Goal: Task Accomplishment & Management: Use online tool/utility

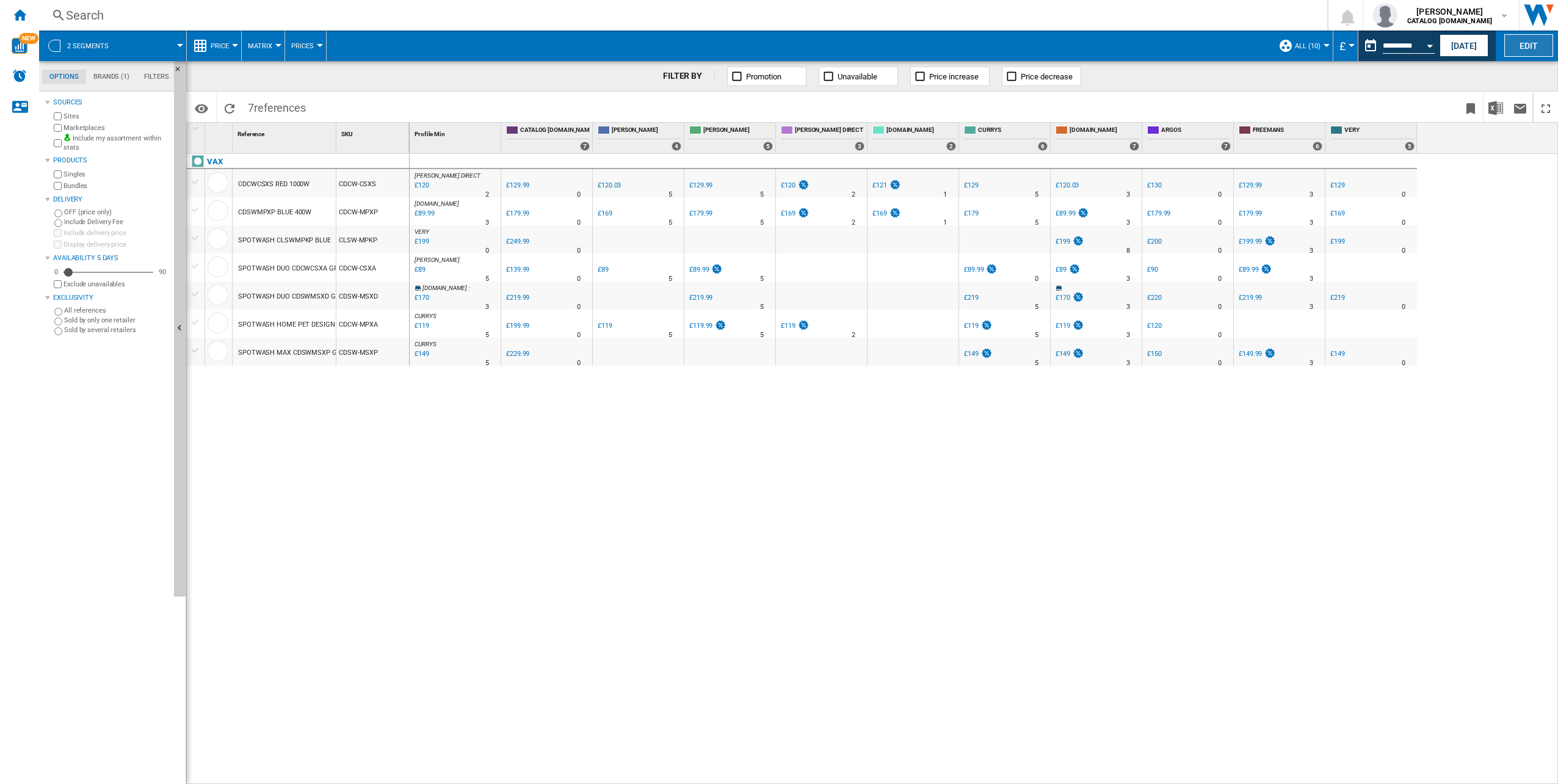
click at [776, 41] on button "Edit" at bounding box center [1529, 44] width 49 height 22
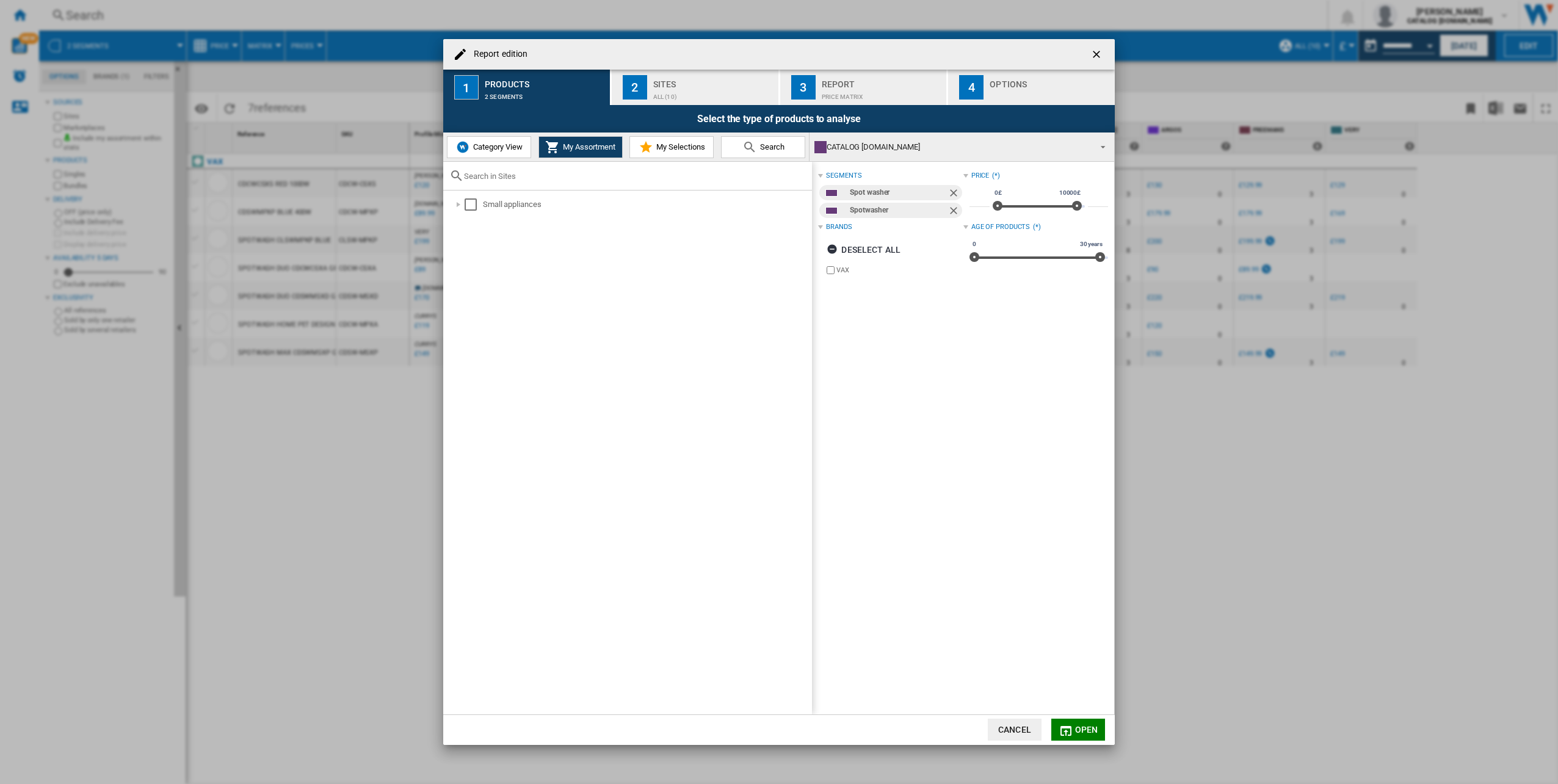
click at [776, 190] on ng-md-icon "Remove" at bounding box center [954, 193] width 14 height 14
click at [776, 191] on ng-md-icon "Remove" at bounding box center [954, 193] width 14 height 14
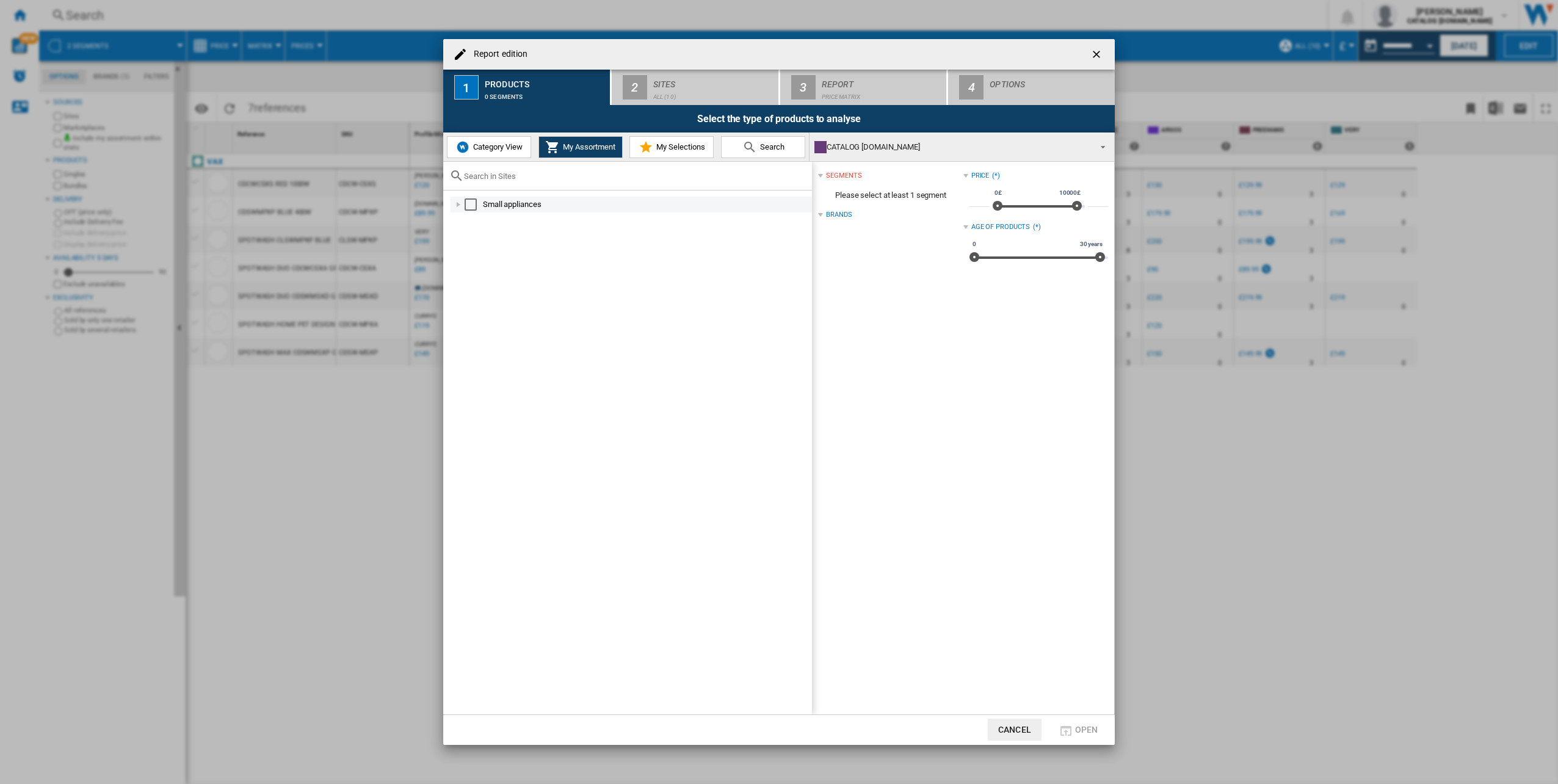
click at [453, 204] on div at bounding box center [458, 204] width 13 height 13
click at [472, 254] on div at bounding box center [471, 252] width 13 height 13
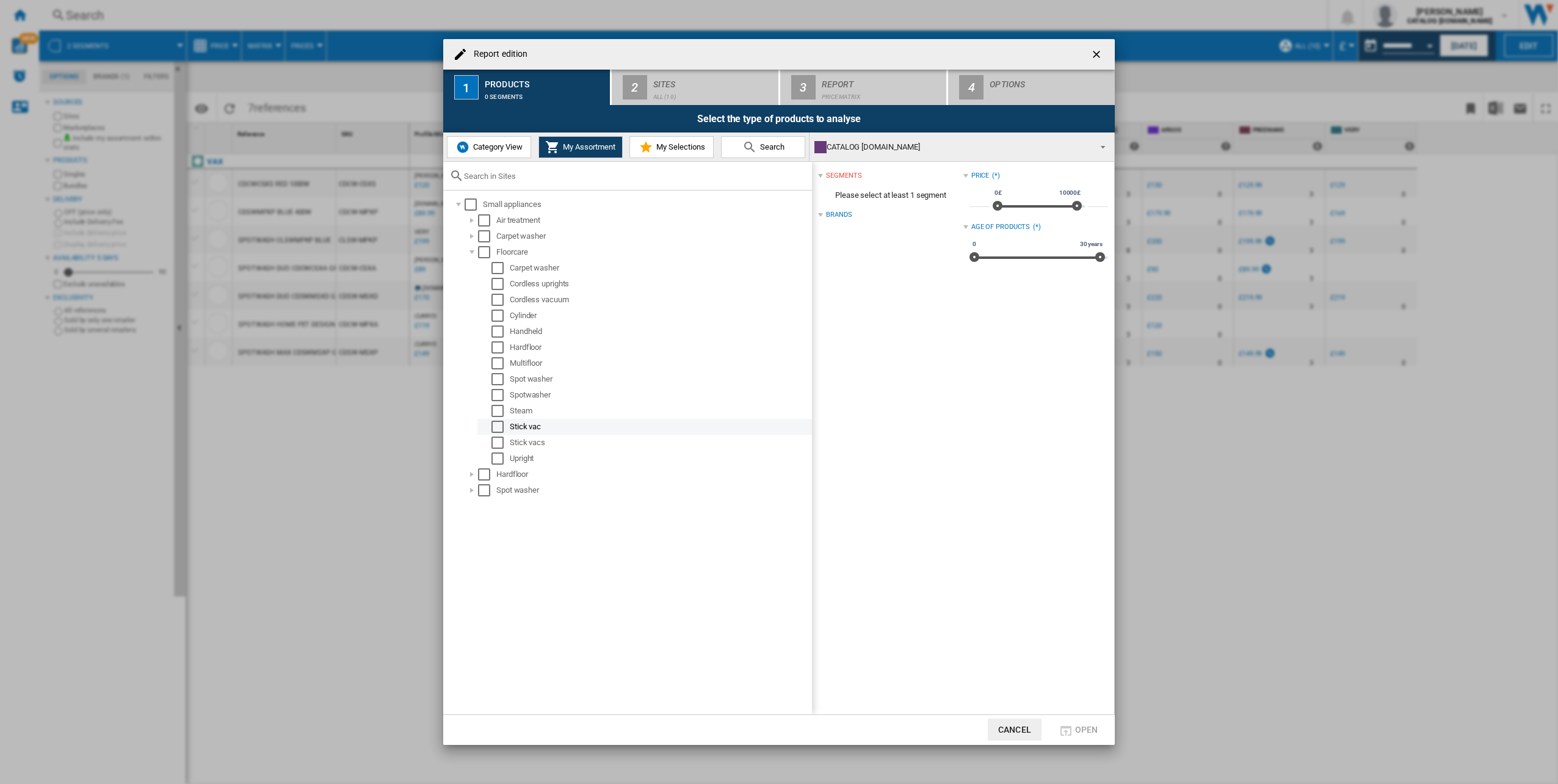
click at [498, 344] on div "Select" at bounding box center [497, 427] width 13 height 13
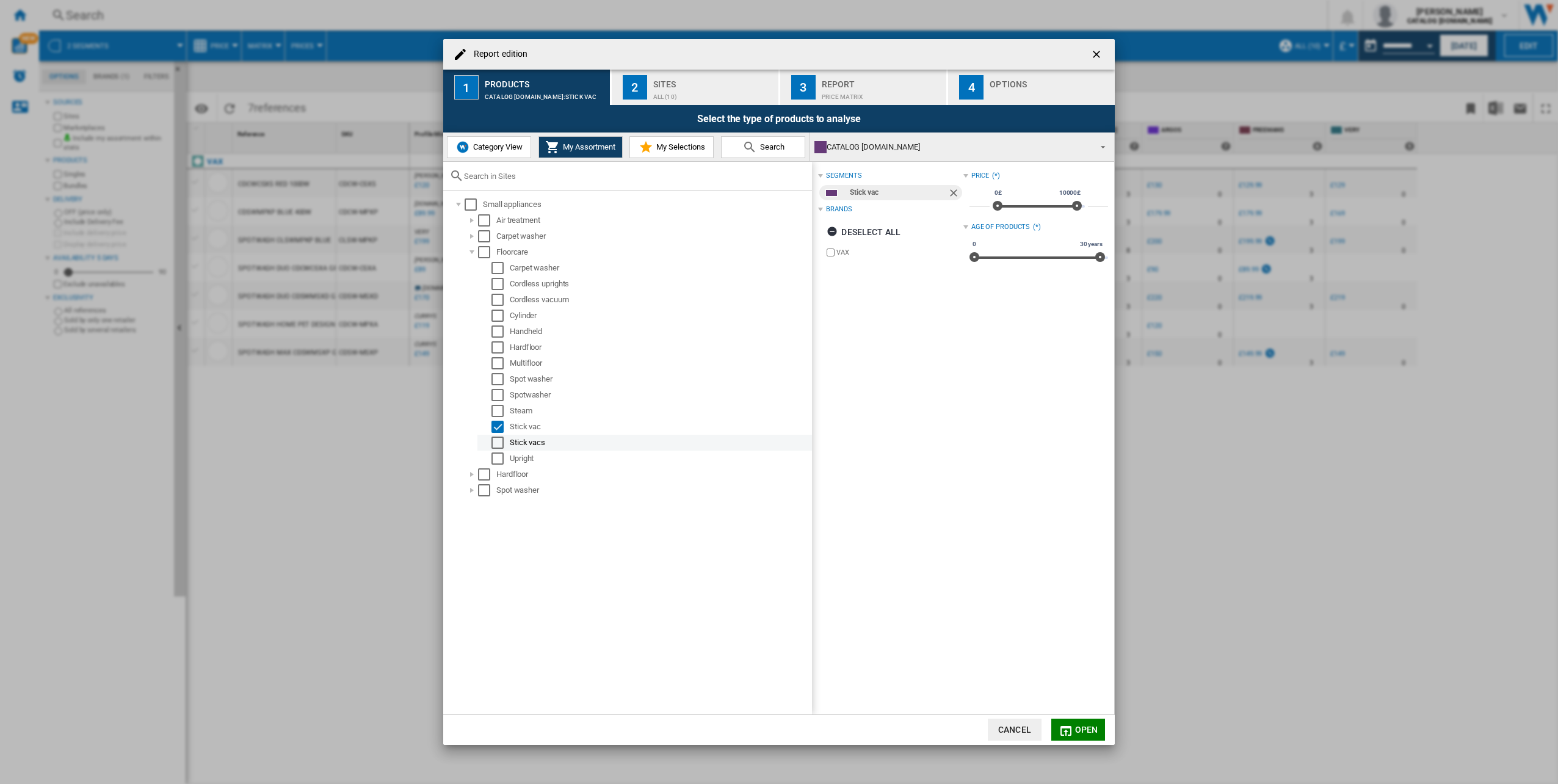
click at [500, 344] on div "Select" at bounding box center [497, 442] width 13 height 13
click at [776, 344] on span "Open" at bounding box center [1087, 729] width 23 height 10
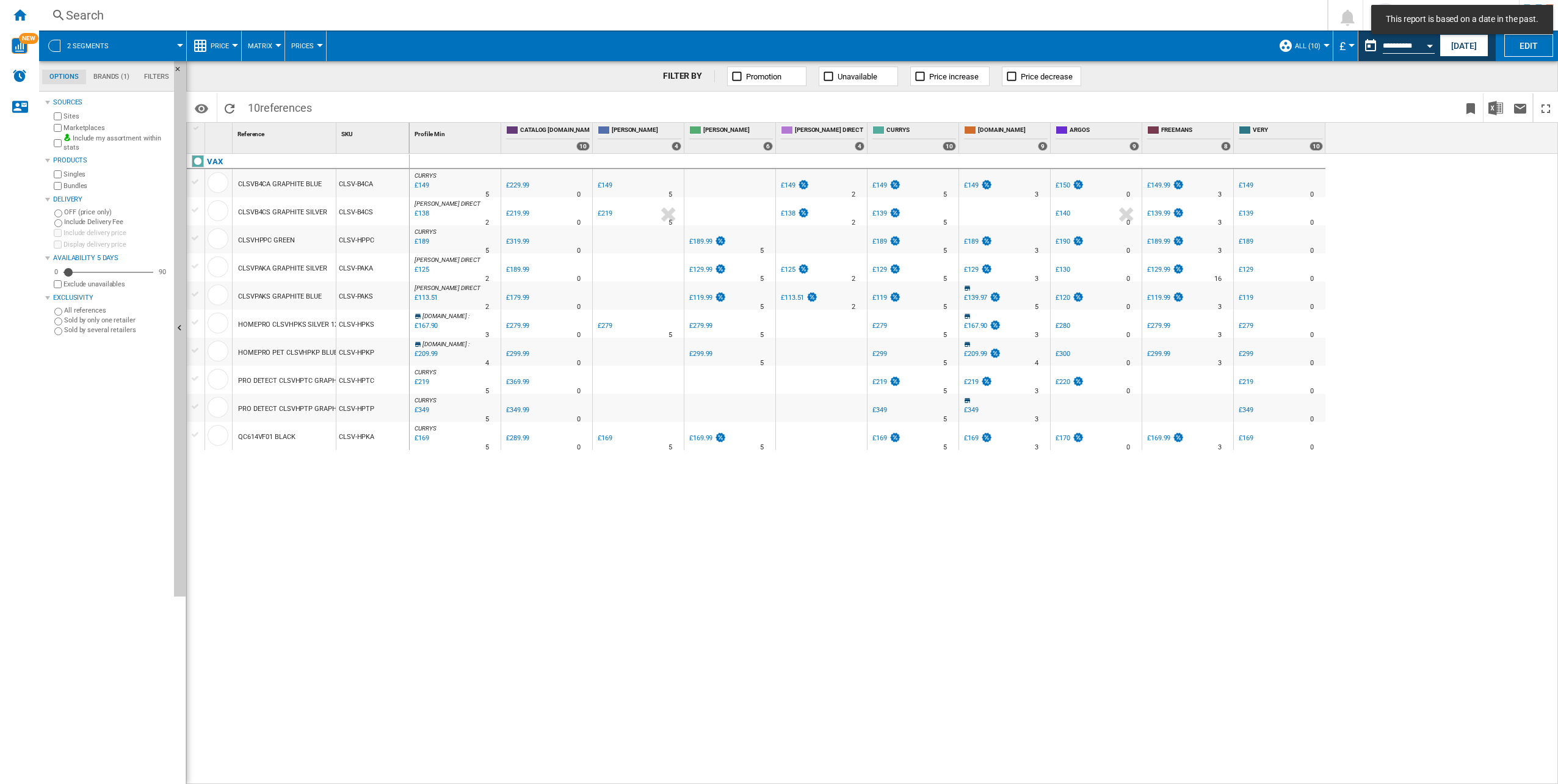
drag, startPoint x: 336, startPoint y: 140, endPoint x: 372, endPoint y: 138, distance: 36.1
click at [372, 138] on div "1 Reference 1 SKU 1" at bounding box center [297, 138] width 223 height 31
drag, startPoint x: 334, startPoint y: 138, endPoint x: 382, endPoint y: 138, distance: 48.0
click at [382, 138] on div "1 Reference 1 SKU 1" at bounding box center [297, 138] width 223 height 31
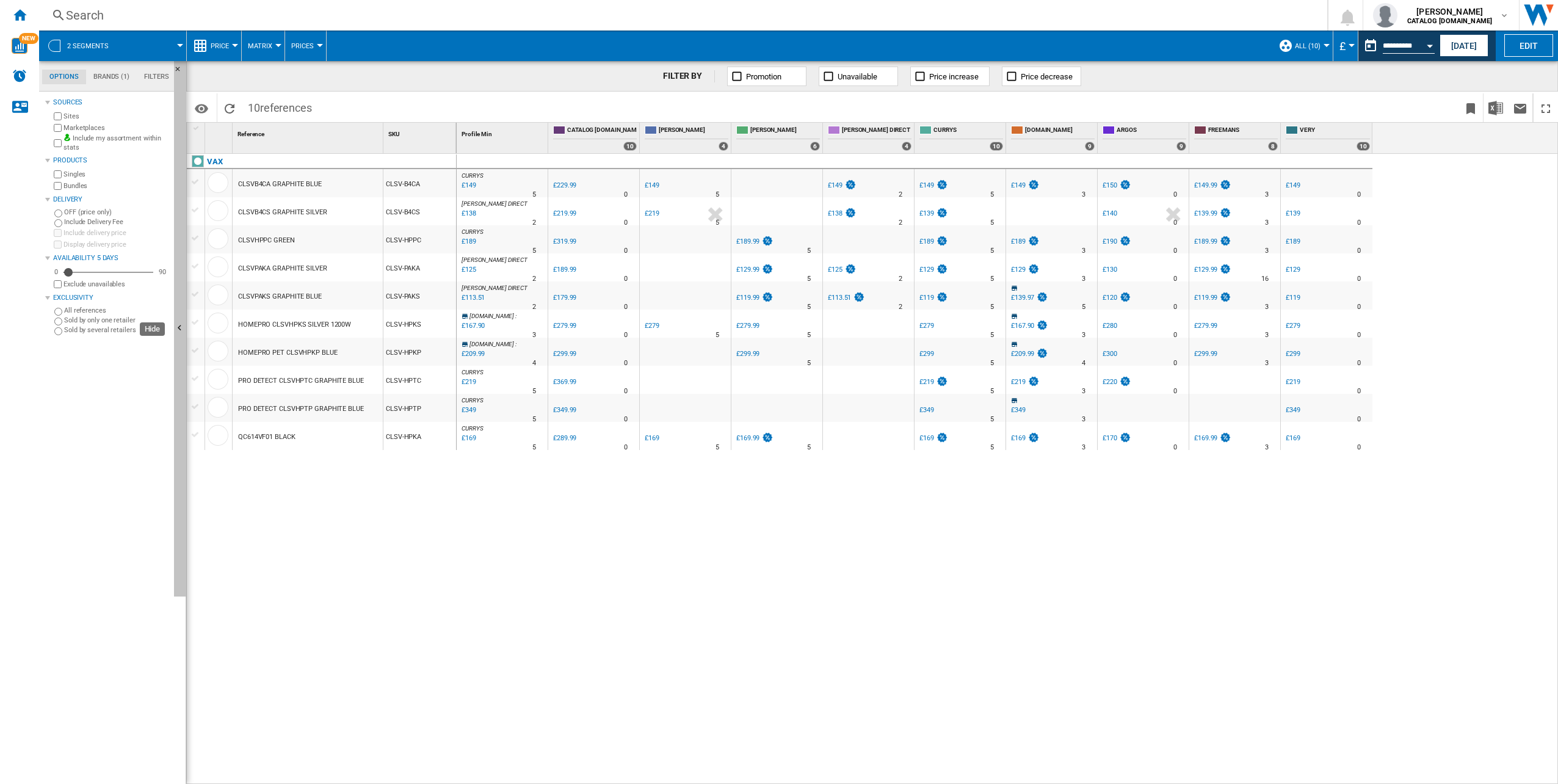
click at [182, 344] on button "Hide" at bounding box center [180, 328] width 13 height 535
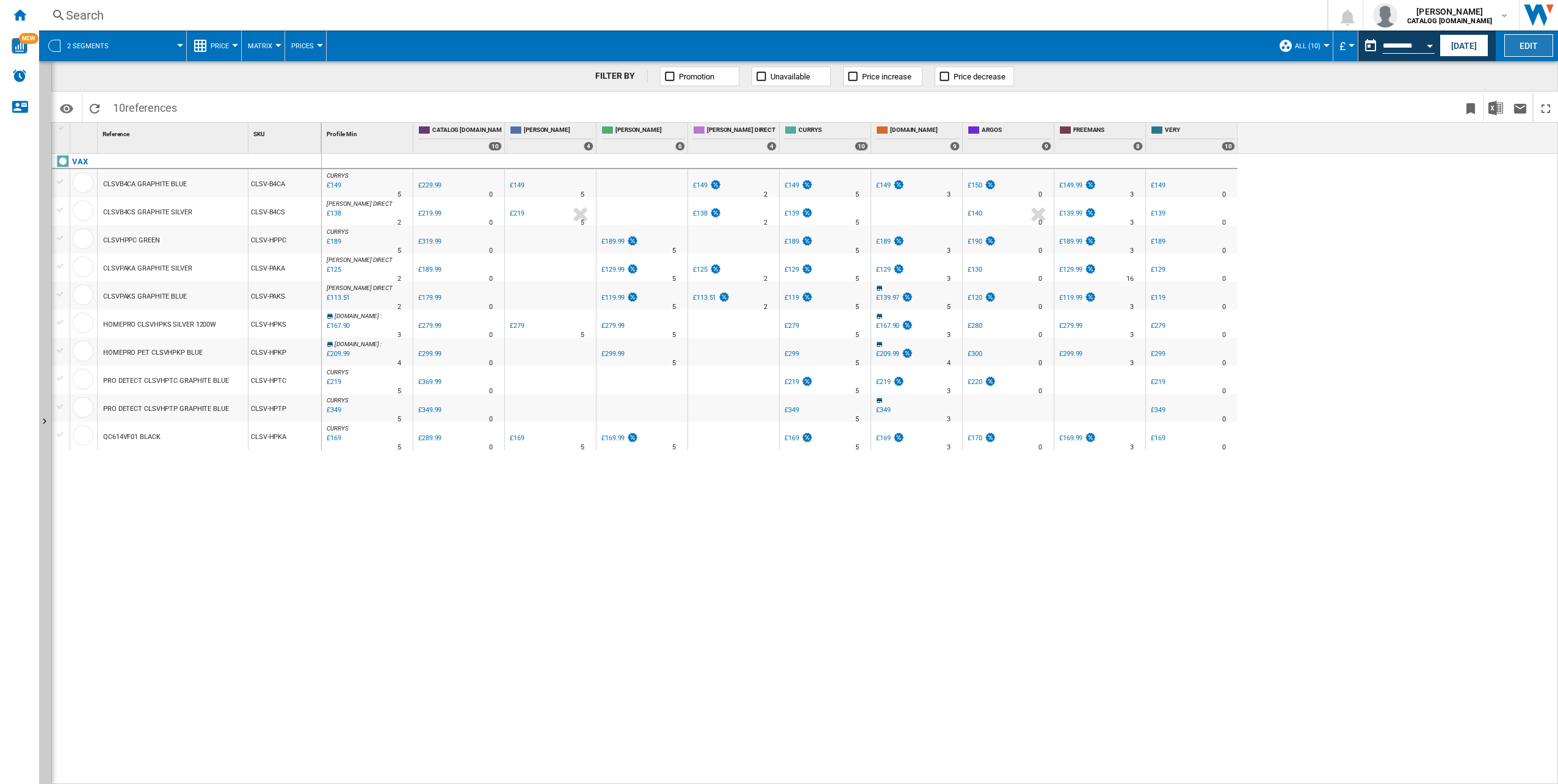
click at [776, 49] on button "Edit" at bounding box center [1529, 44] width 49 height 22
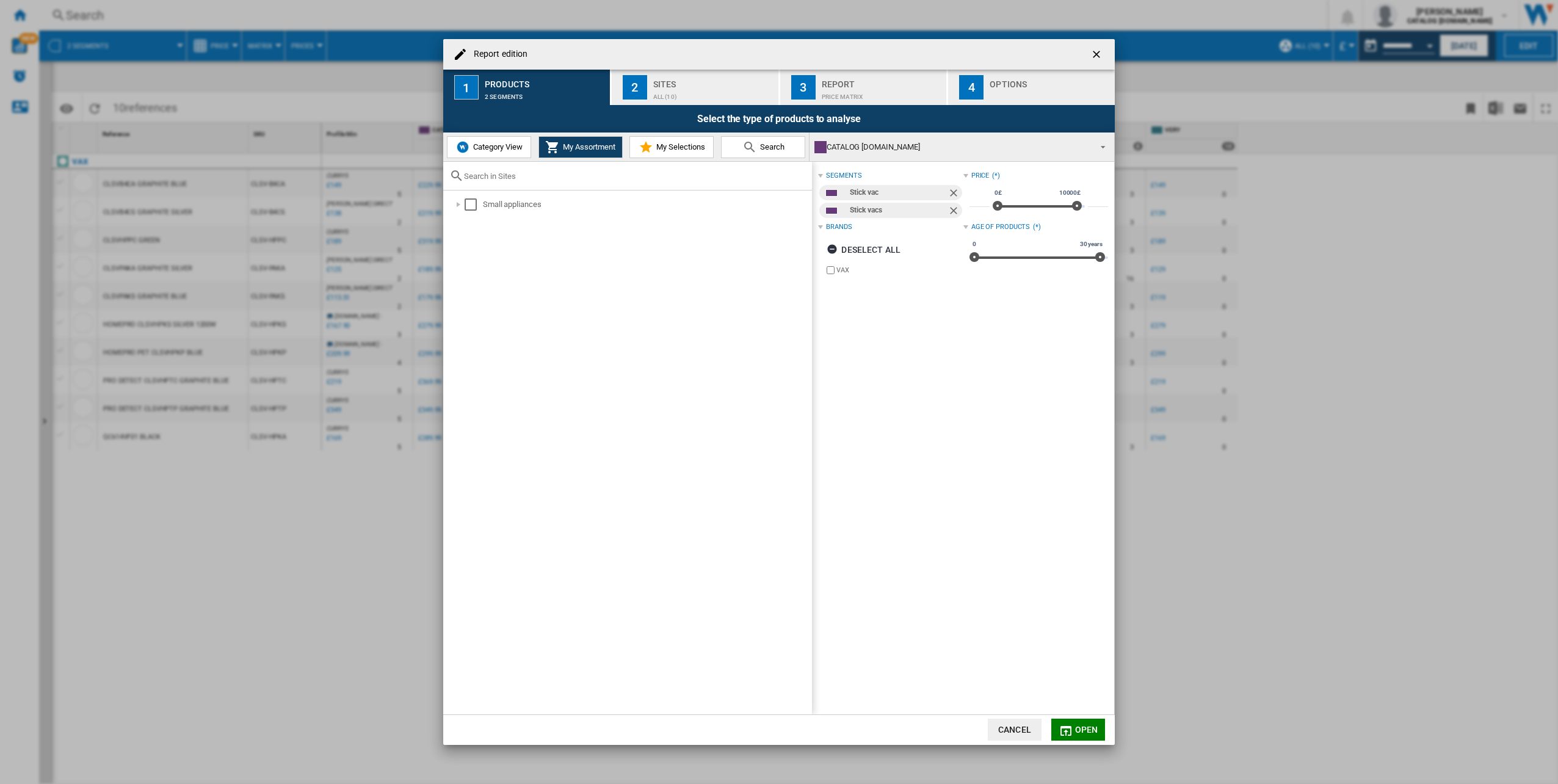
click at [491, 148] on span "Category View" at bounding box center [496, 146] width 52 height 9
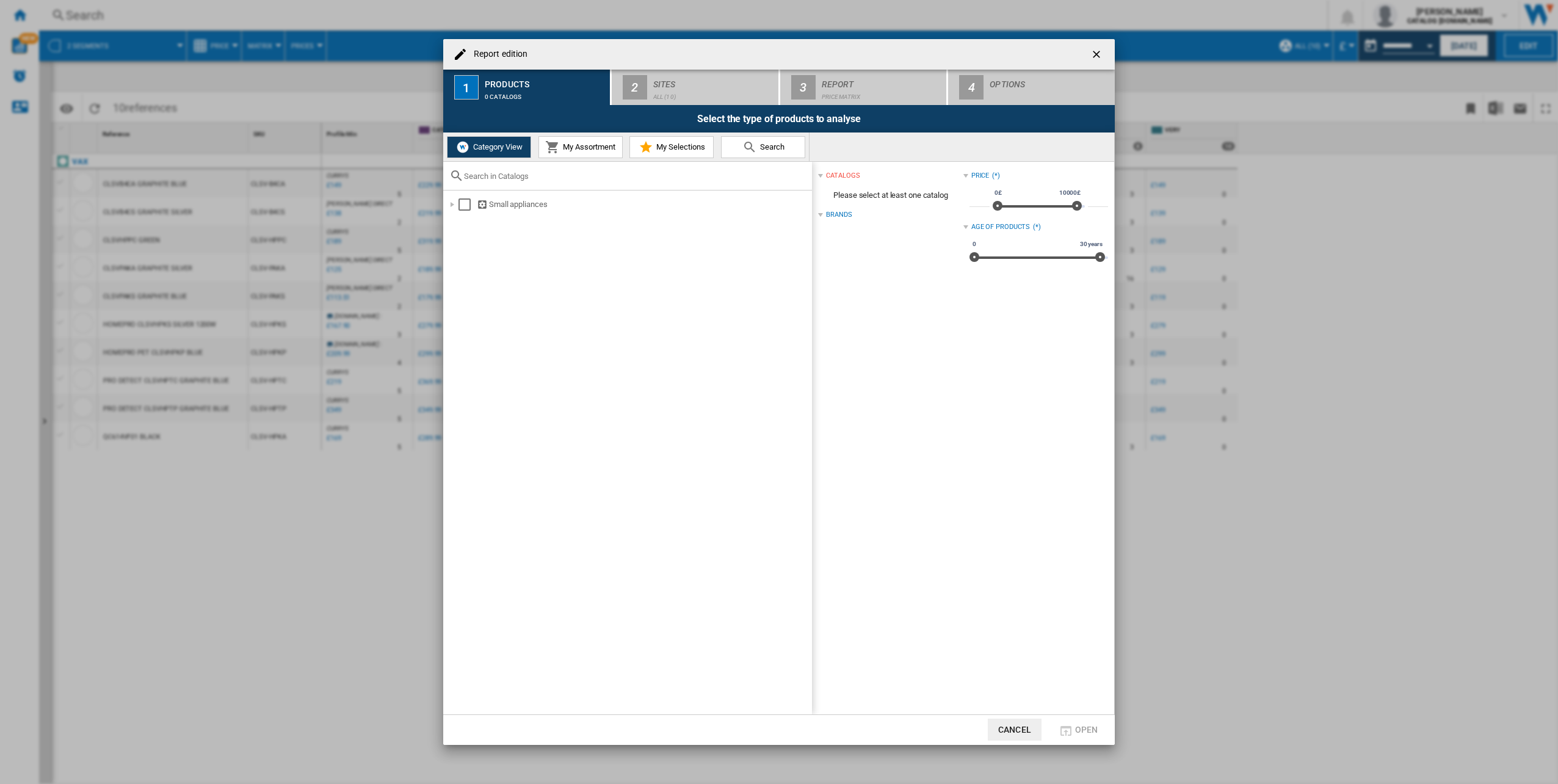
click at [347, 87] on div "Report edition 1 Products 0 catalogs 2 Sites ALL (10) 3 Report Price Matrix 4 O…" at bounding box center [779, 392] width 1558 height 784
click at [776, 56] on ng-md-icon "getI18NText('BUTTONS.CLOSE_DIALOG')" at bounding box center [1097, 55] width 14 height 14
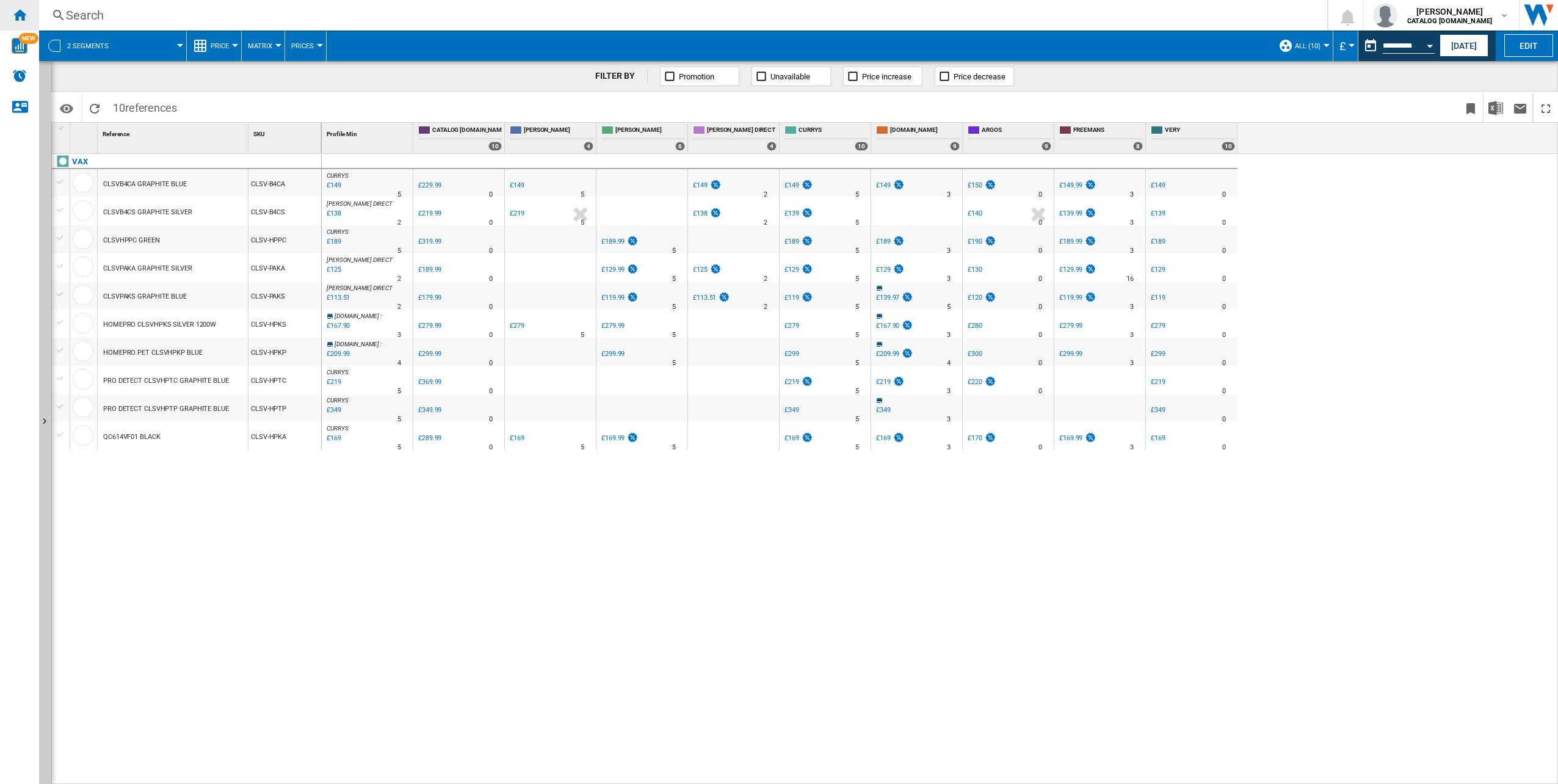
click at [22, 19] on ng-md-icon "Home" at bounding box center [19, 14] width 14 height 14
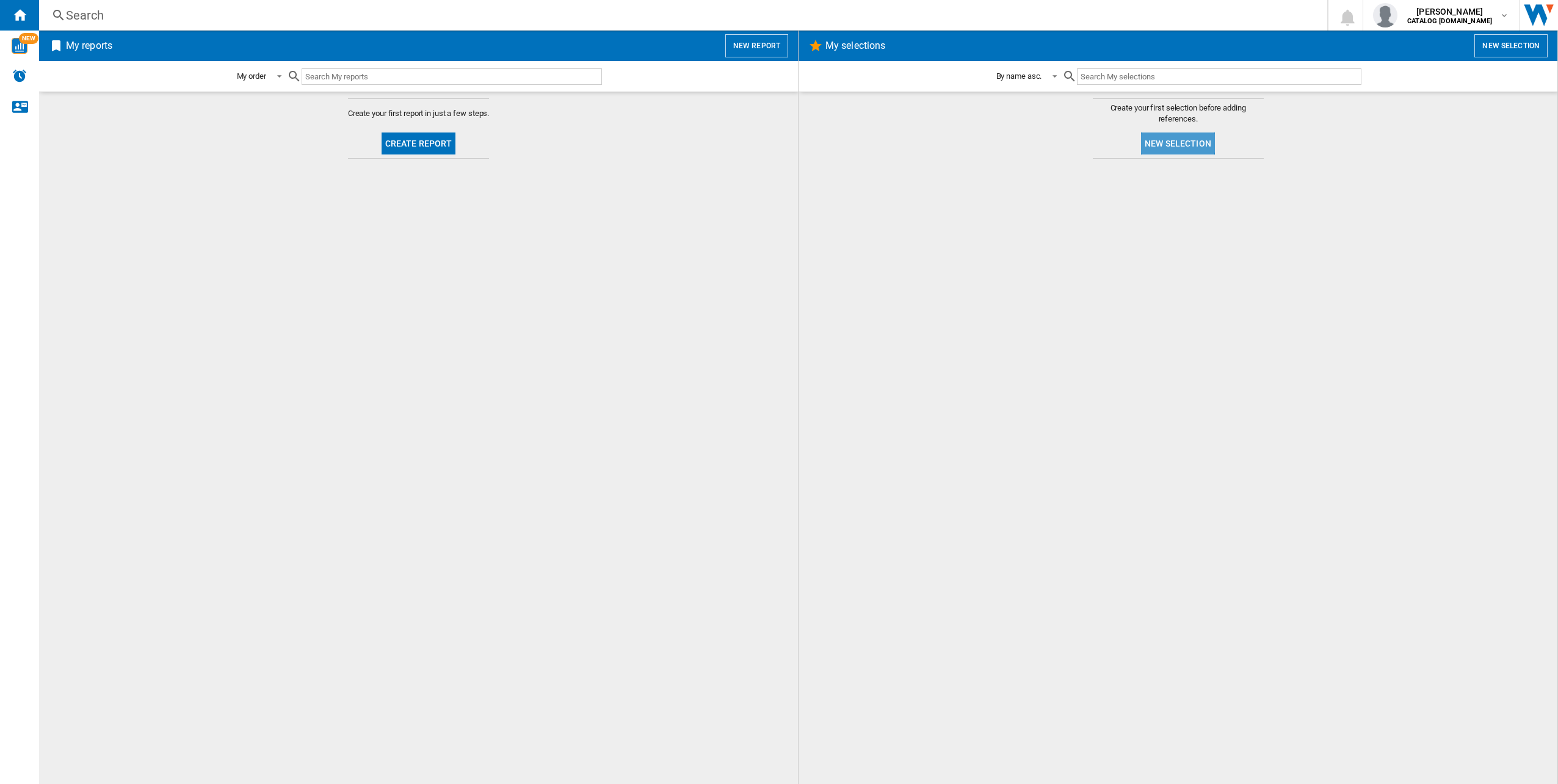
click at [776, 140] on button "New selection" at bounding box center [1177, 143] width 73 height 22
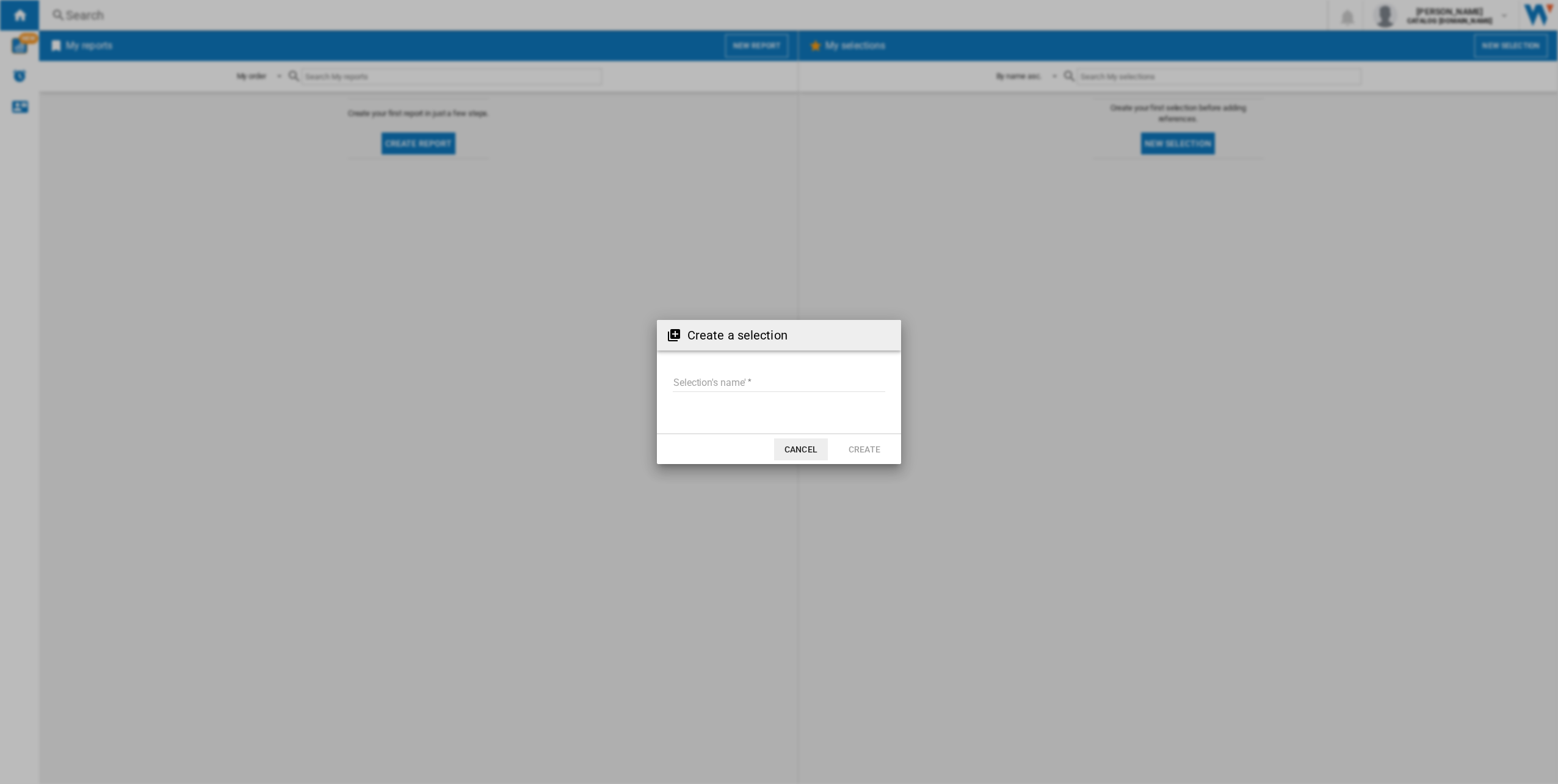
drag, startPoint x: 801, startPoint y: 451, endPoint x: 466, endPoint y: 198, distance: 419.8
click at [776, 344] on button "Cancel" at bounding box center [802, 449] width 54 height 22
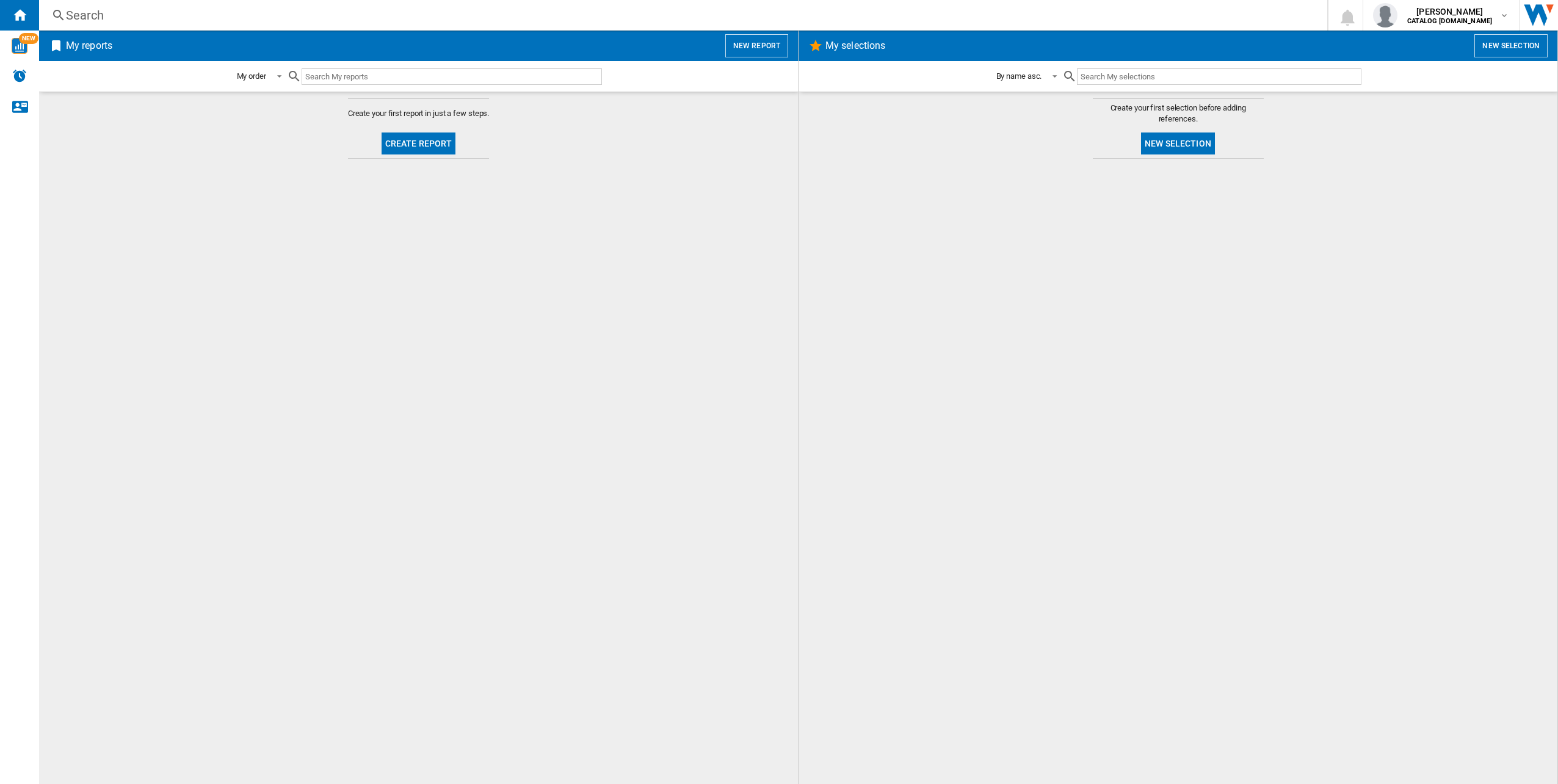
click at [424, 142] on button "Create report" at bounding box center [418, 143] width 74 height 22
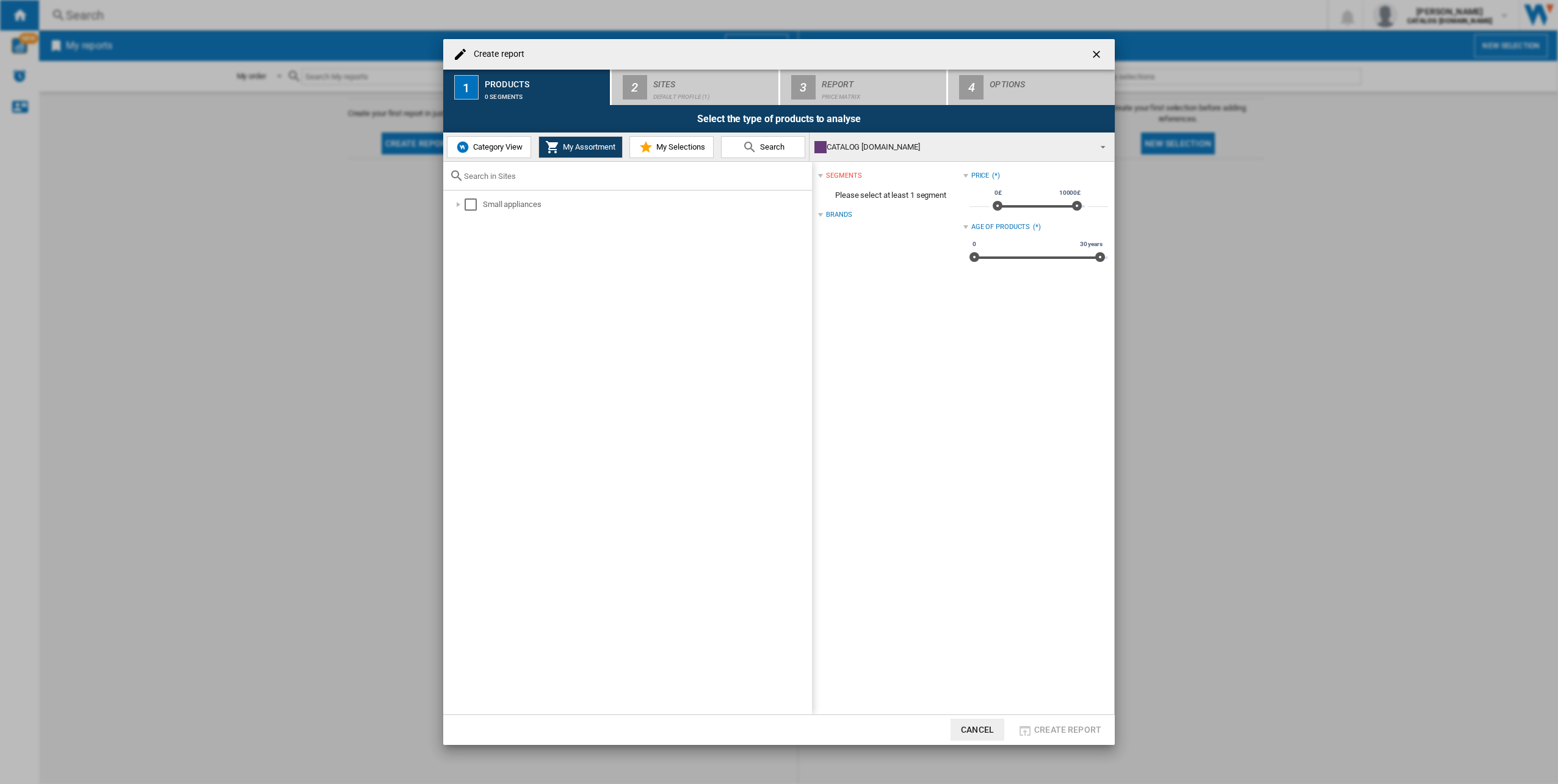
click at [494, 151] on span "Category View" at bounding box center [496, 146] width 52 height 9
click at [776, 54] on ng-md-icon "getI18NText('BUTTONS.CLOSE_DIALOG')" at bounding box center [1097, 55] width 14 height 14
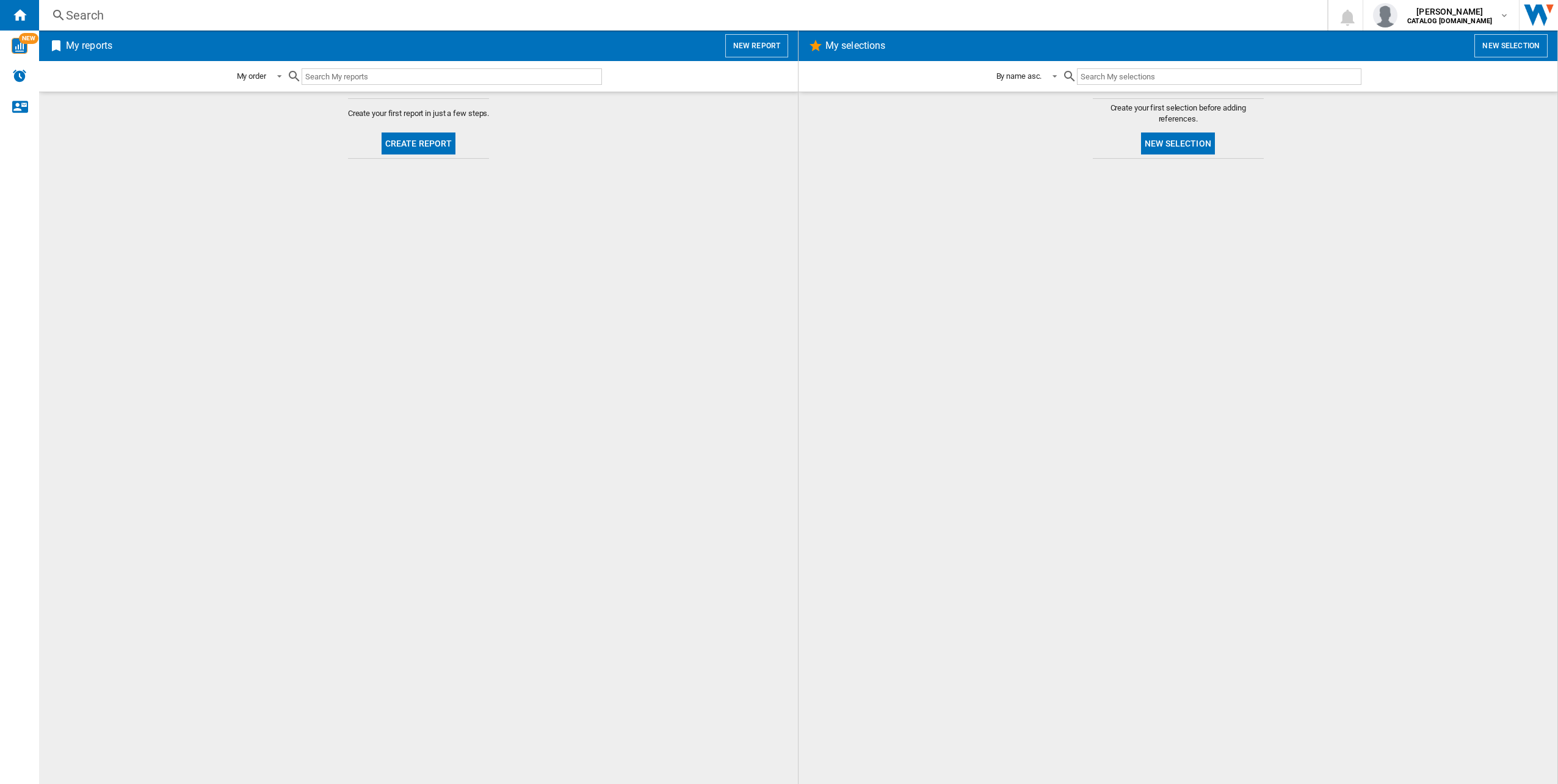
click at [399, 143] on button "Create report" at bounding box center [418, 143] width 74 height 22
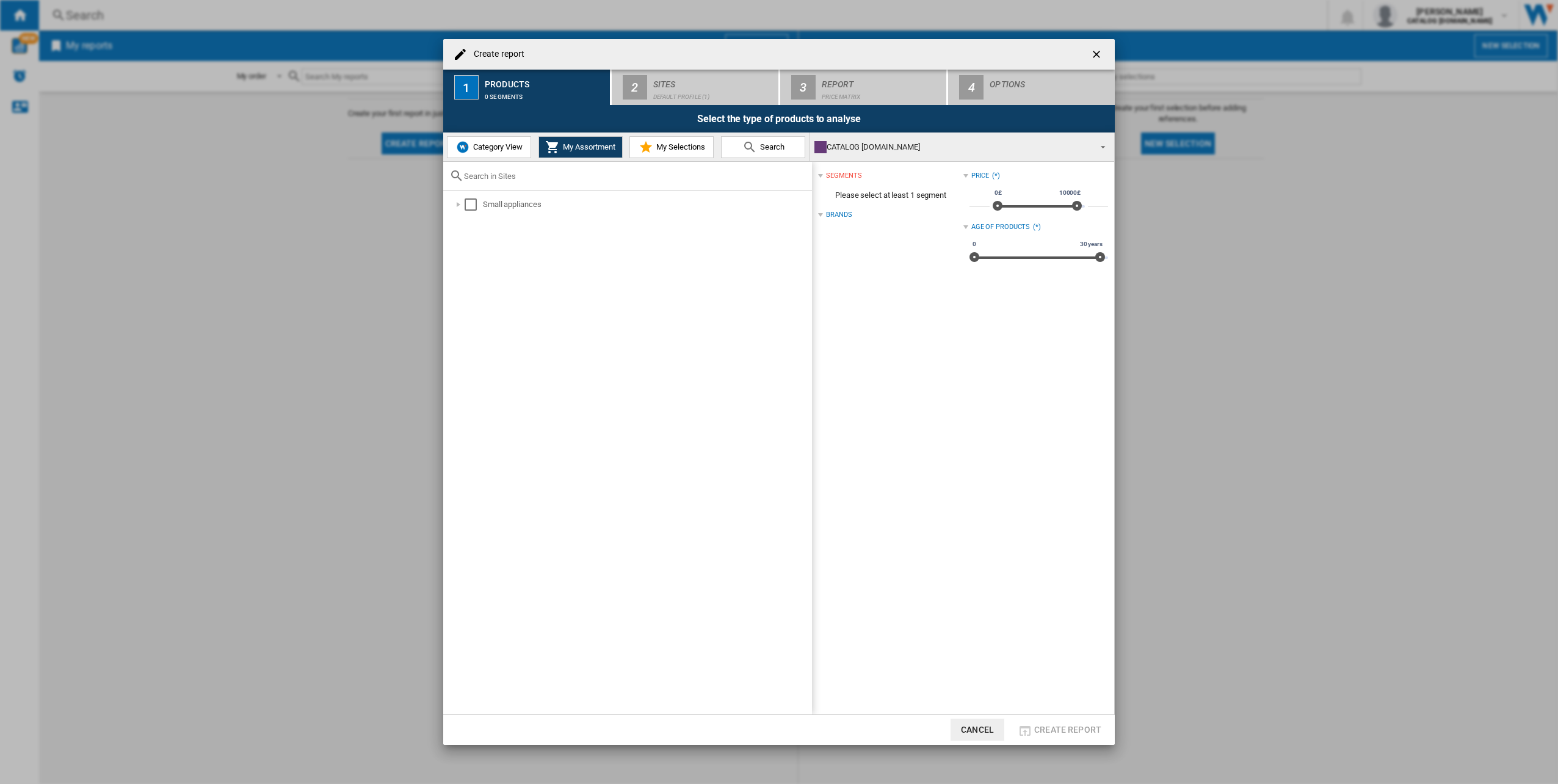
click at [489, 147] on span "Category View" at bounding box center [496, 146] width 52 height 9
click at [776, 50] on ng-md-icon "getI18NText('BUTTONS.CLOSE_DIALOG')" at bounding box center [1097, 55] width 14 height 14
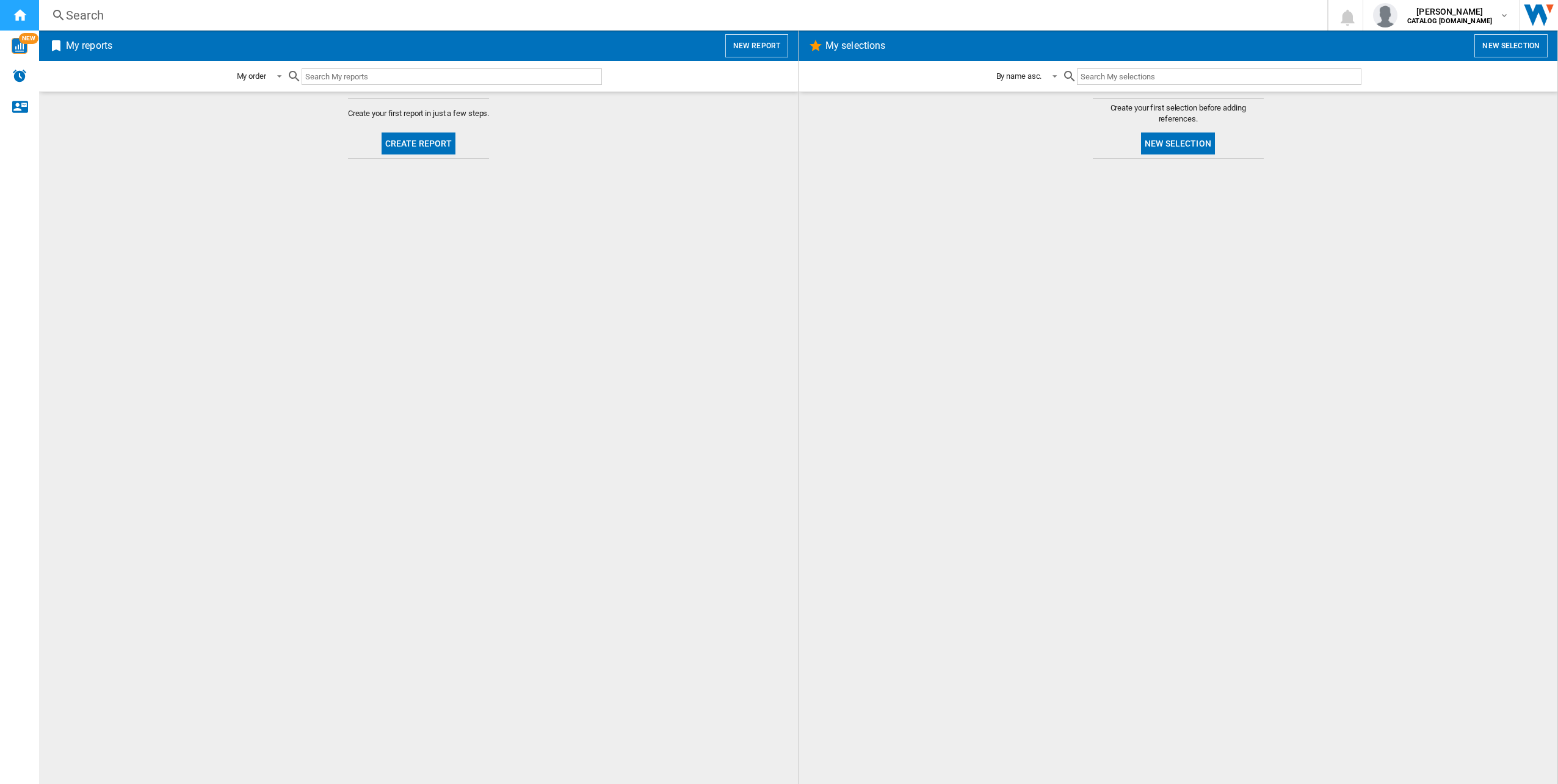
click at [14, 15] on ng-md-icon "Home" at bounding box center [19, 14] width 14 height 14
click at [17, 48] on img "WiseCard" at bounding box center [19, 45] width 15 height 15
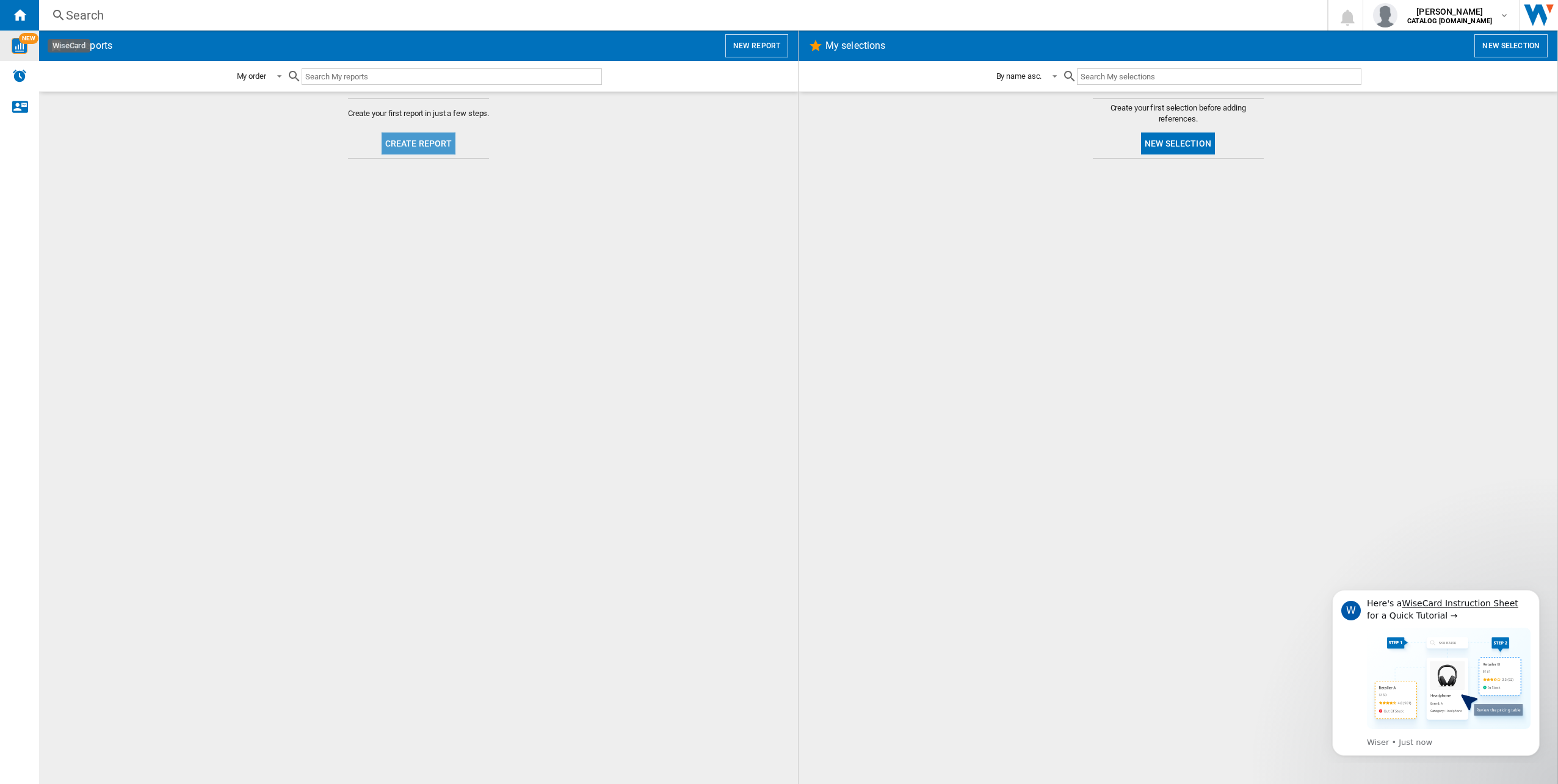
click at [431, 147] on button "Create report" at bounding box center [418, 143] width 74 height 22
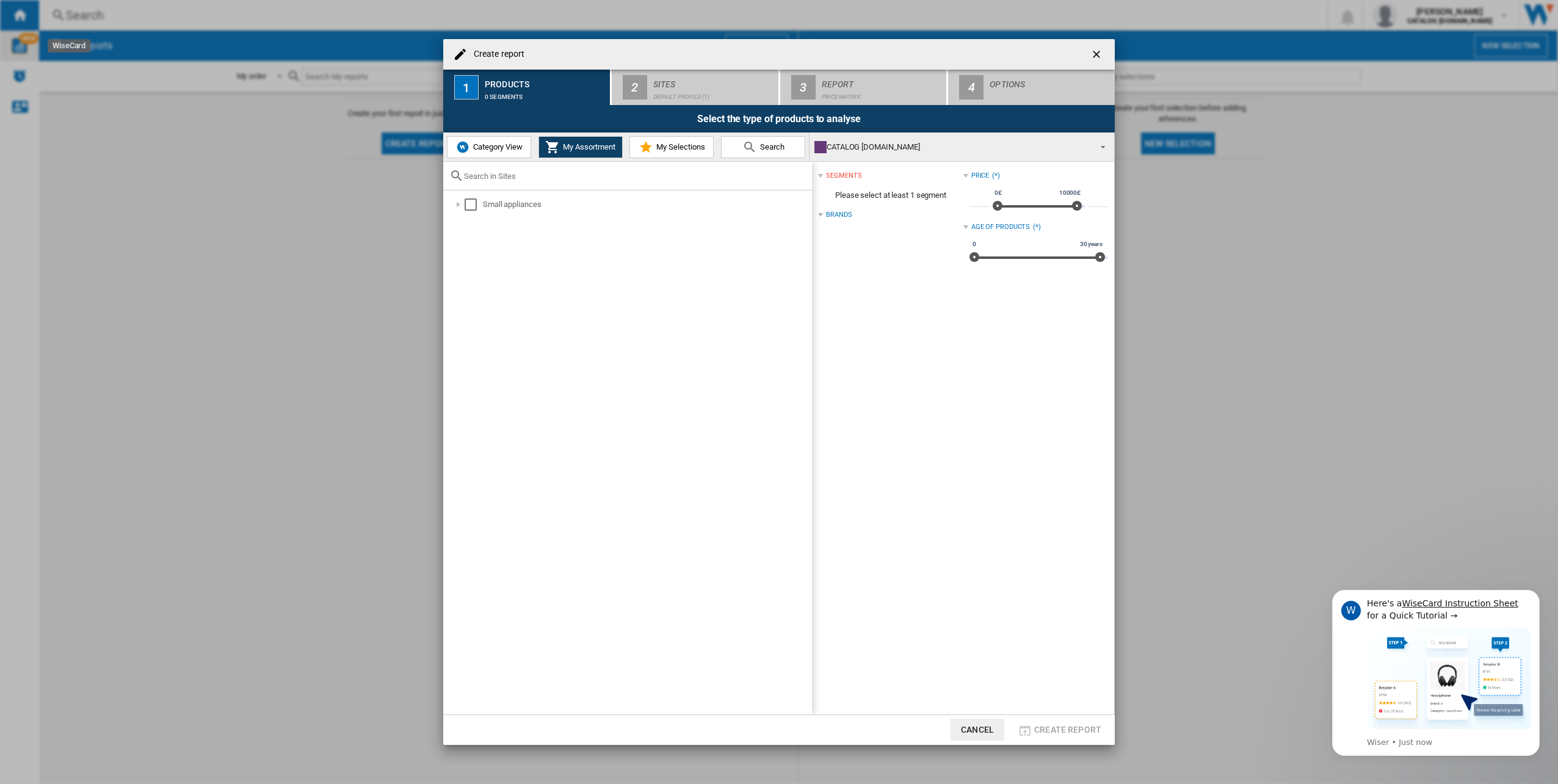
click at [512, 151] on span "Category View" at bounding box center [496, 146] width 52 height 9
click at [452, 205] on div "Create report ..." at bounding box center [452, 204] width 13 height 13
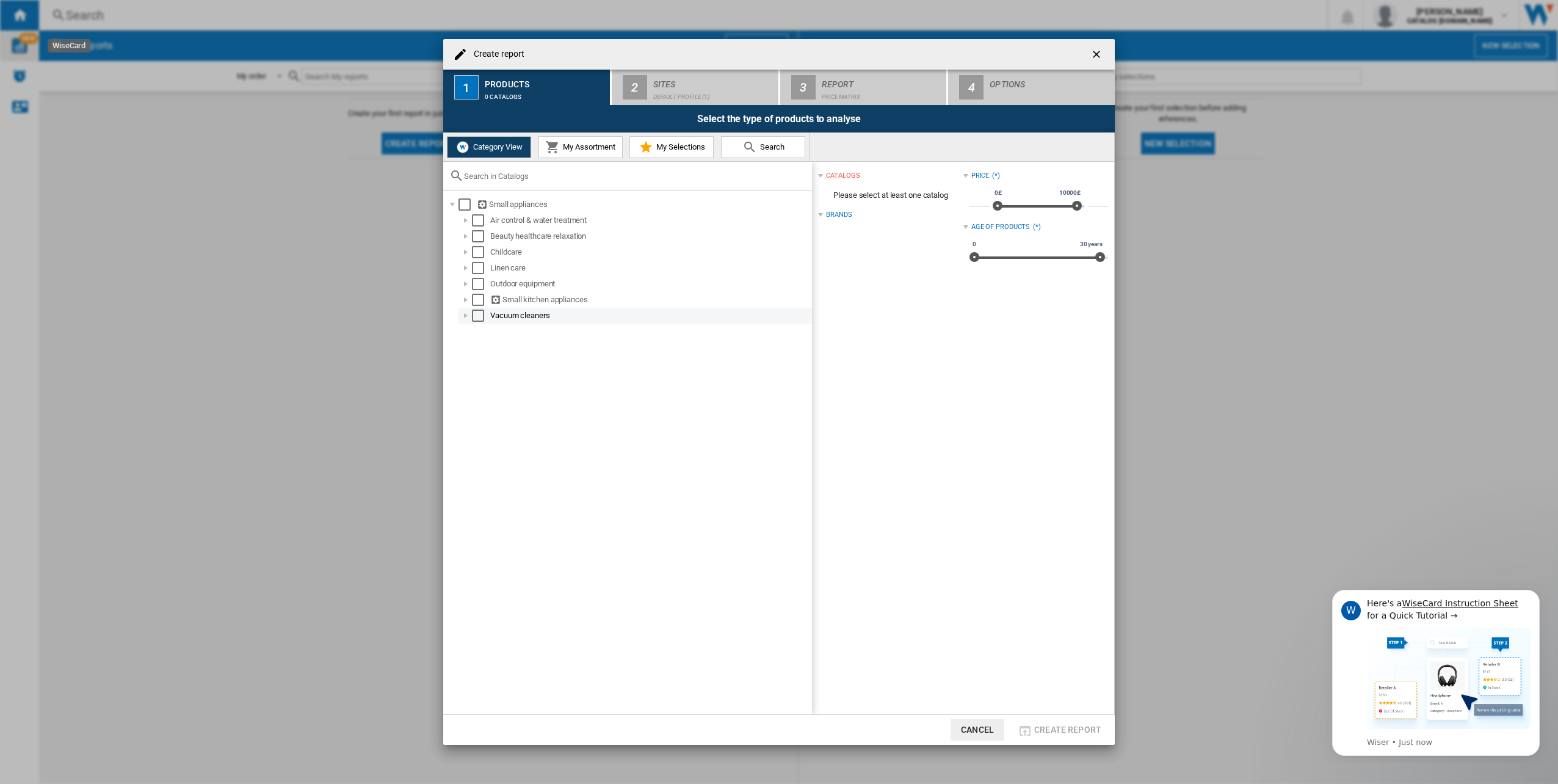
click at [464, 315] on div "Create report ..." at bounding box center [466, 316] width 13 height 13
click at [466, 296] on div "Create report ..." at bounding box center [466, 299] width 13 height 13
click at [466, 297] on div "Create report ..." at bounding box center [466, 299] width 13 height 13
click at [465, 314] on div "Create report ..." at bounding box center [466, 316] width 13 height 13
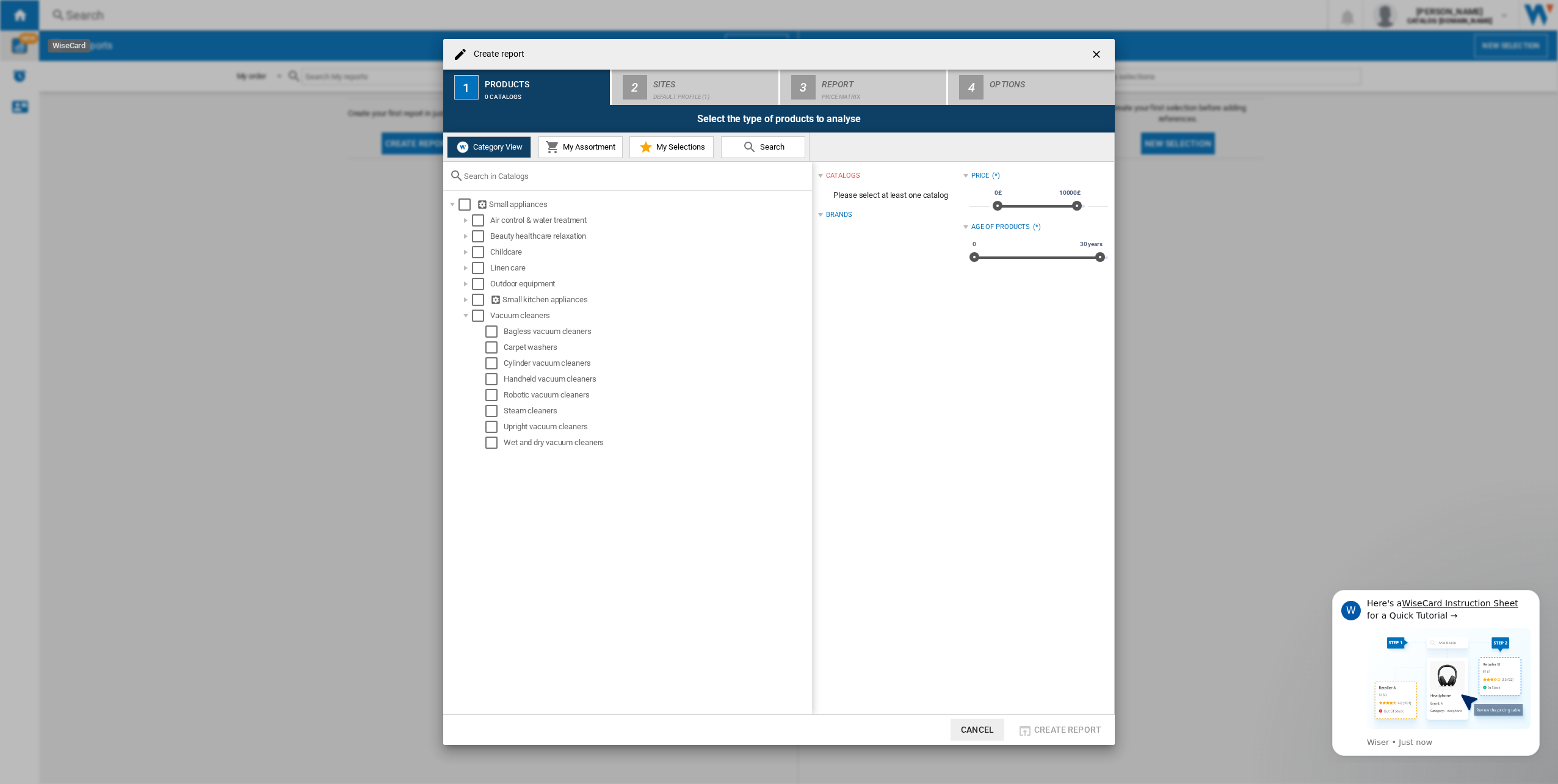
click at [571, 144] on span "My Assortment" at bounding box center [588, 146] width 56 height 9
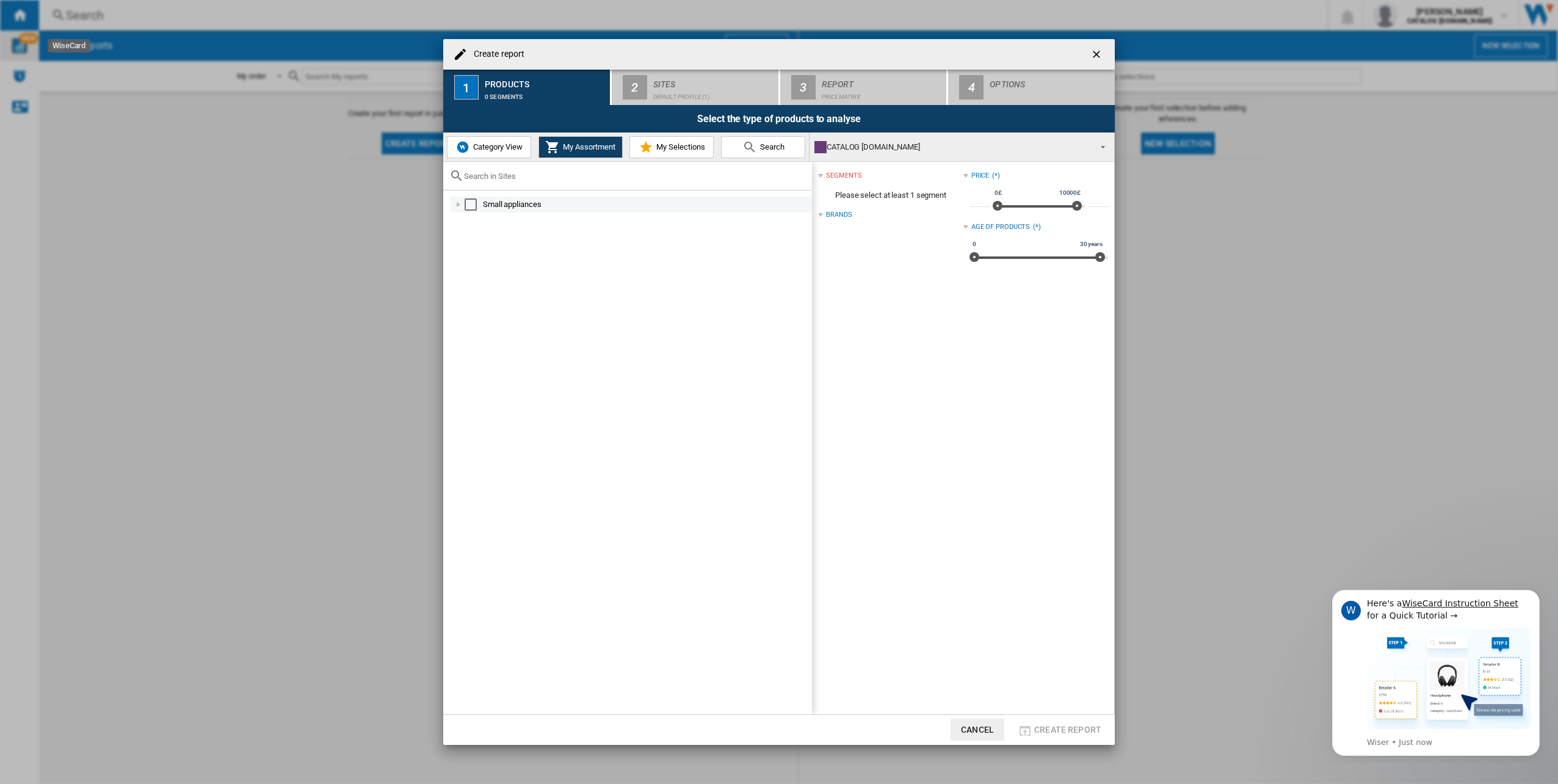
click at [458, 206] on div "Create report ..." at bounding box center [458, 204] width 13 height 13
click at [474, 253] on div "Create report ..." at bounding box center [471, 252] width 13 height 13
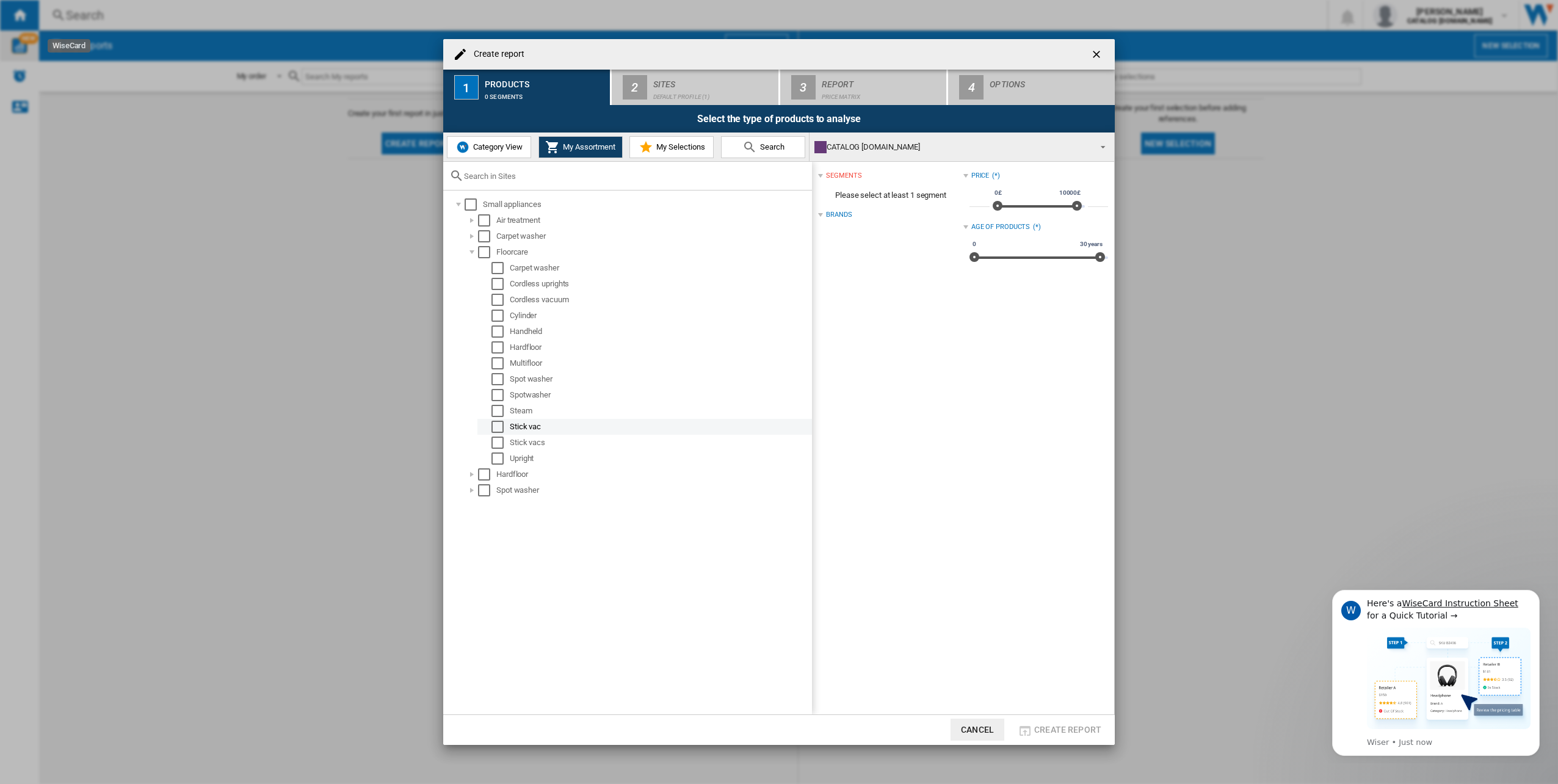
click at [528, 344] on div "Stick vac" at bounding box center [660, 427] width 300 height 13
click at [495, 344] on div "Select" at bounding box center [497, 442] width 13 height 13
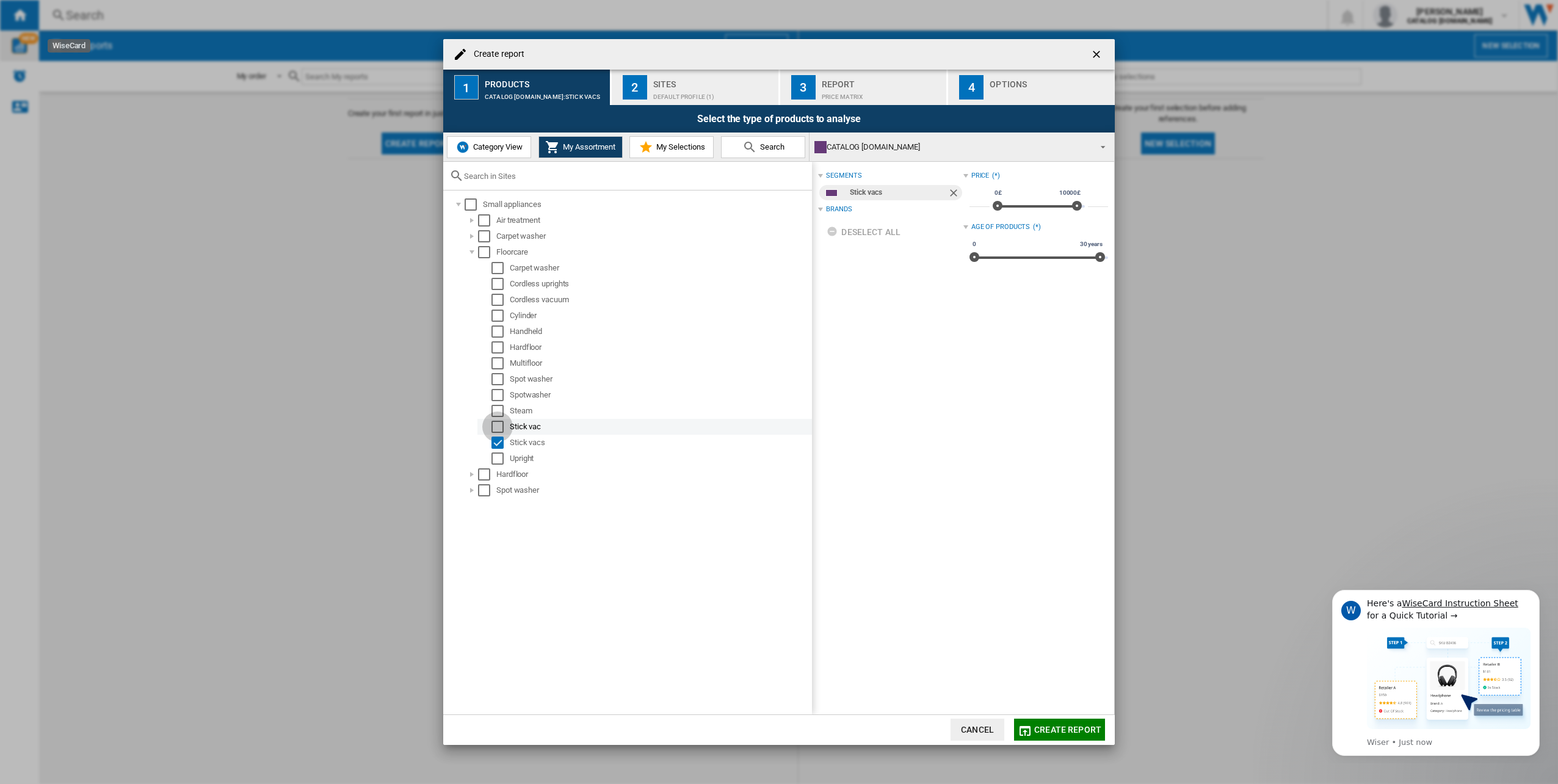
click at [496, 344] on div "Select" at bounding box center [497, 427] width 13 height 13
click at [669, 81] on div "Sites" at bounding box center [713, 80] width 121 height 13
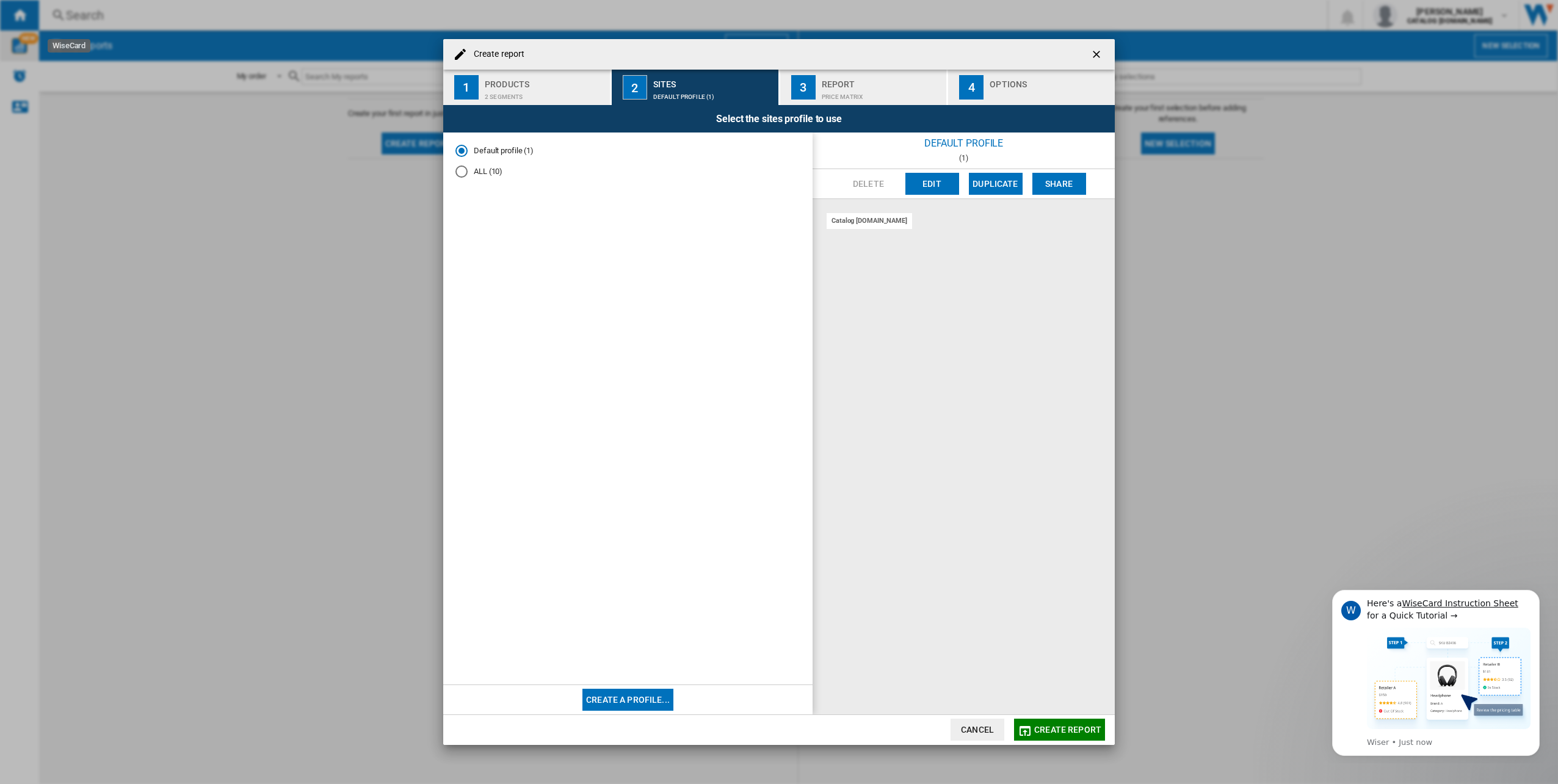
click at [465, 172] on div "ALL (10)" at bounding box center [462, 171] width 13 height 13
drag, startPoint x: 821, startPoint y: 207, endPoint x: 1053, endPoint y: 275, distance: 241.8
click at [776, 275] on div "catalog [DOMAIN_NAME] [PERSON_NAME] [PERSON_NAME] direct [DOMAIN_NAME] currys […" at bounding box center [963, 457] width 302 height 516
click at [776, 270] on div "catalog [DOMAIN_NAME] [PERSON_NAME] [PERSON_NAME] direct [DOMAIN_NAME] currys […" at bounding box center [963, 457] width 302 height 516
click at [516, 87] on div "Products" at bounding box center [545, 80] width 121 height 13
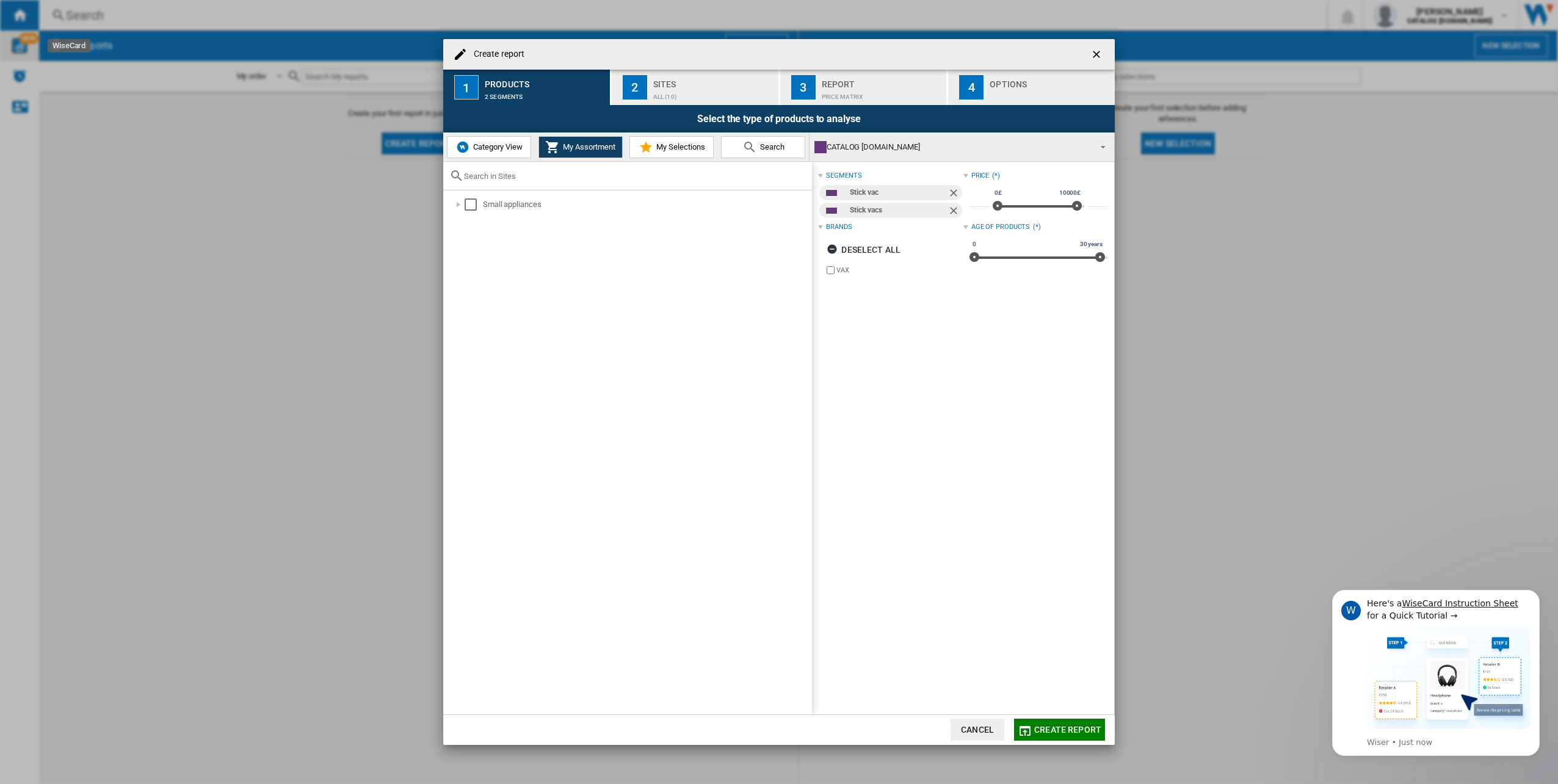
click at [776, 344] on span "Create report" at bounding box center [1068, 729] width 68 height 10
